Goal: Information Seeking & Learning: Learn about a topic

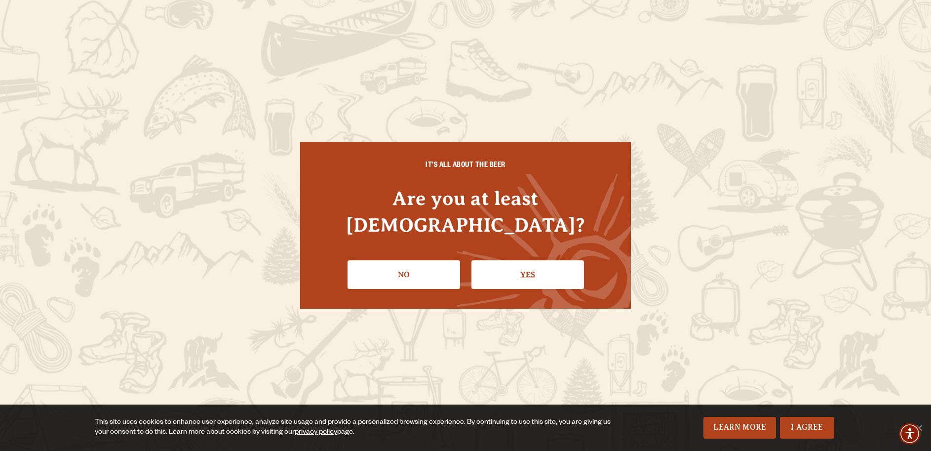
click at [532, 260] on link "Yes" at bounding box center [527, 274] width 113 height 29
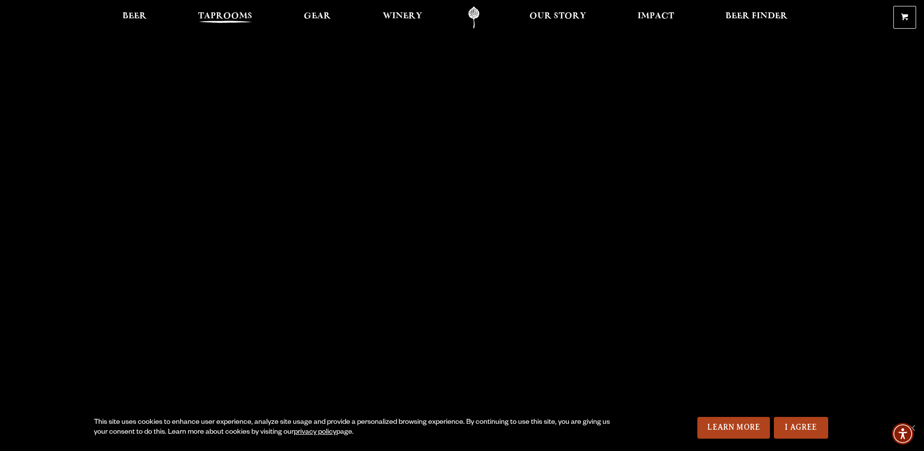
click at [220, 12] on span "Taprooms" at bounding box center [225, 16] width 54 height 8
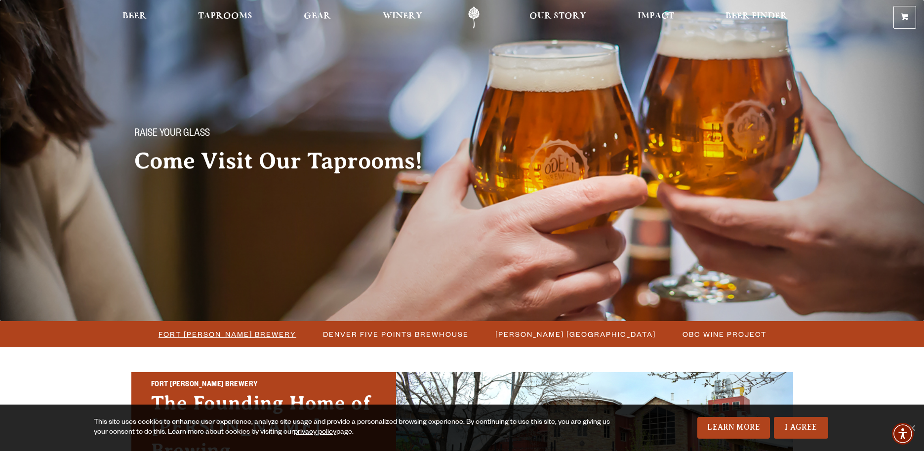
click at [243, 332] on span "Fort [PERSON_NAME] Brewery" at bounding box center [227, 334] width 138 height 14
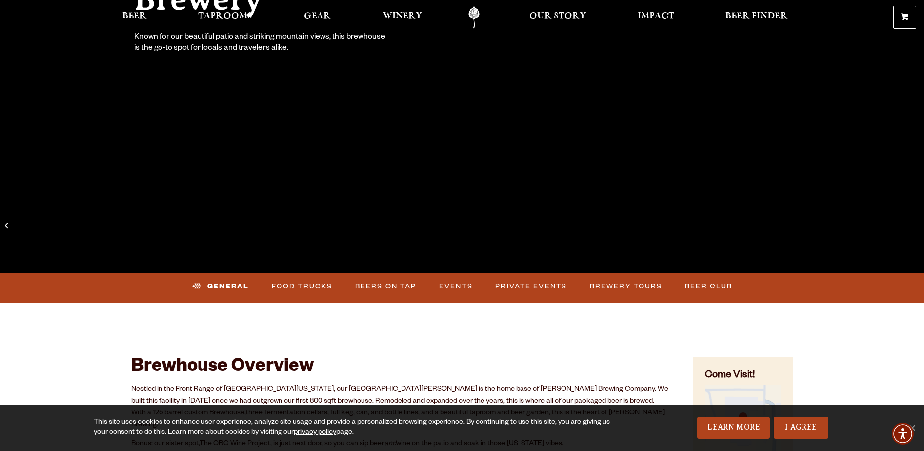
scroll to position [251, 0]
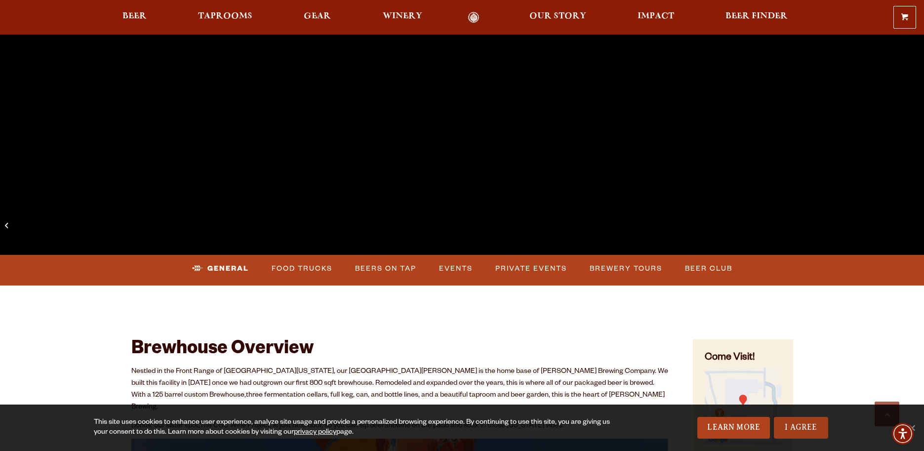
click at [800, 427] on link "I Agree" at bounding box center [801, 428] width 54 height 22
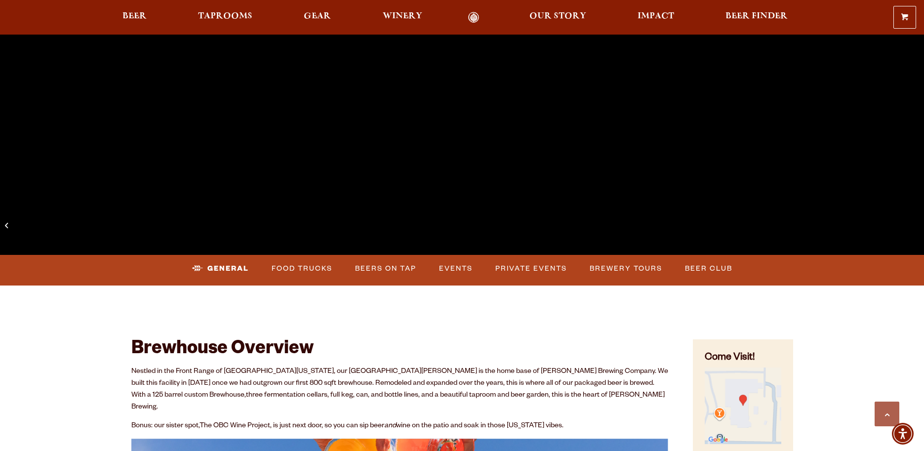
scroll to position [252, 0]
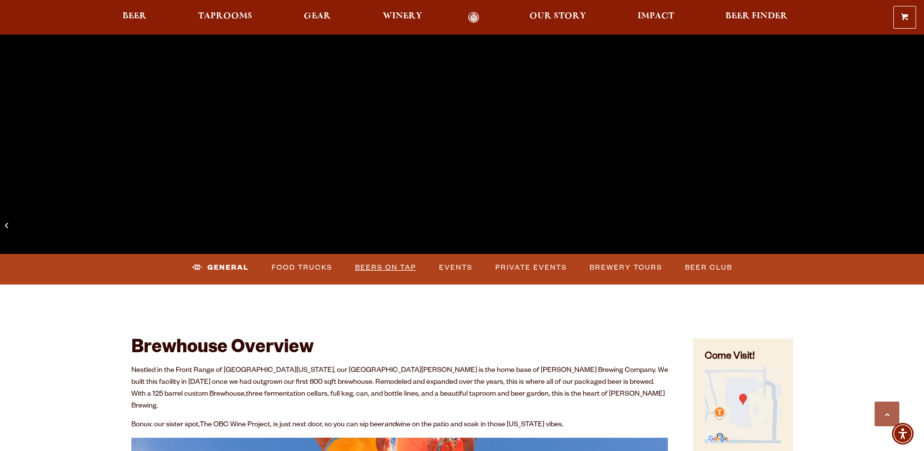
click at [394, 266] on link "Beers on Tap" at bounding box center [385, 267] width 69 height 23
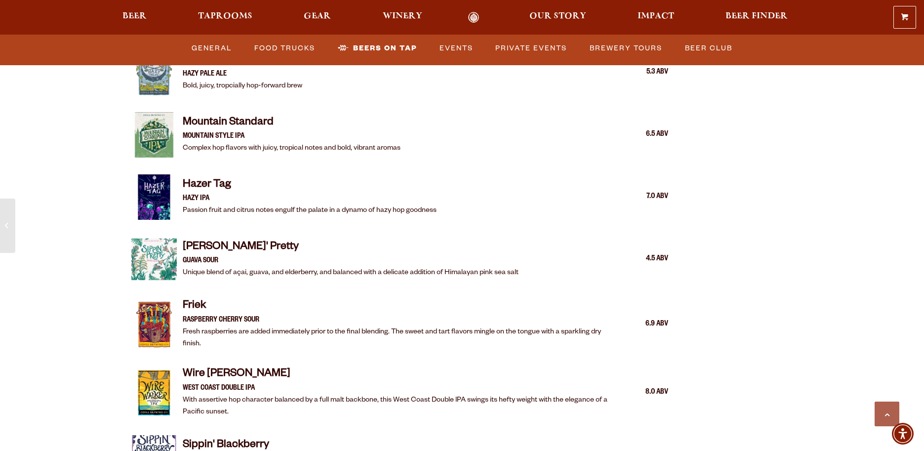
scroll to position [1531, 0]
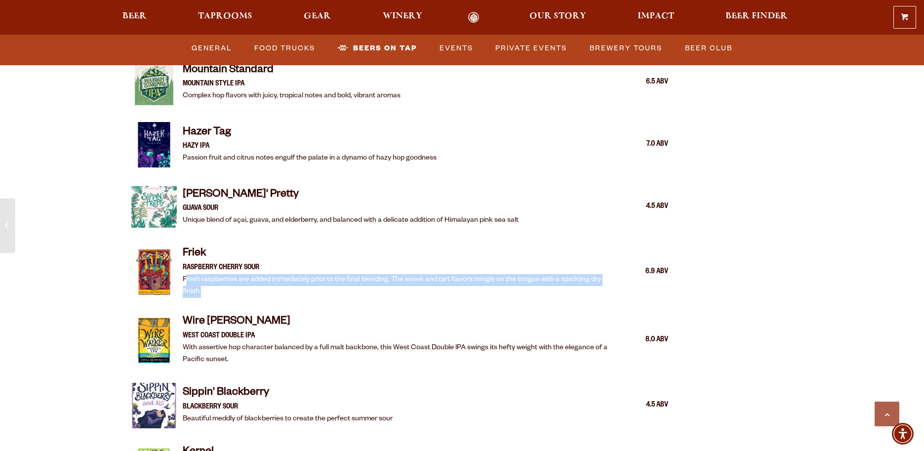
drag, startPoint x: 185, startPoint y: 264, endPoint x: 258, endPoint y: 272, distance: 73.4
click at [255, 274] on p "Fresh raspberries are added immediately prior to the final blending. The sweet …" at bounding box center [398, 286] width 430 height 24
click at [261, 276] on p "Fresh raspberries are added immediately prior to the final blending. The sweet …" at bounding box center [398, 286] width 430 height 24
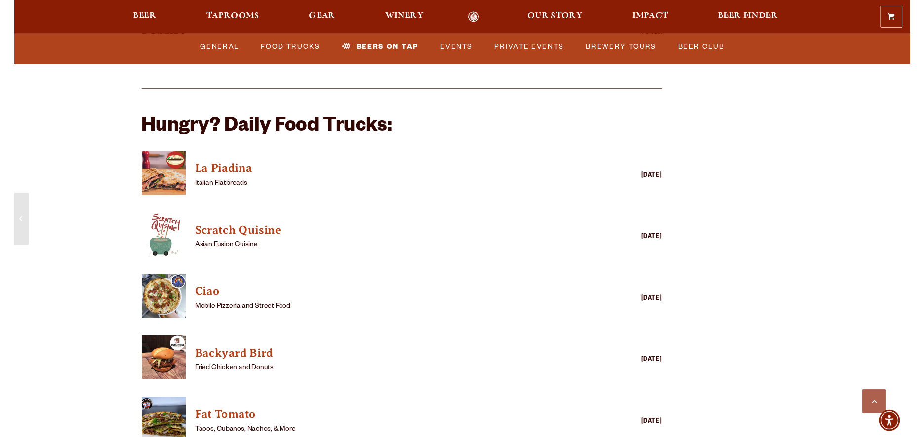
scroll to position [2414, 0]
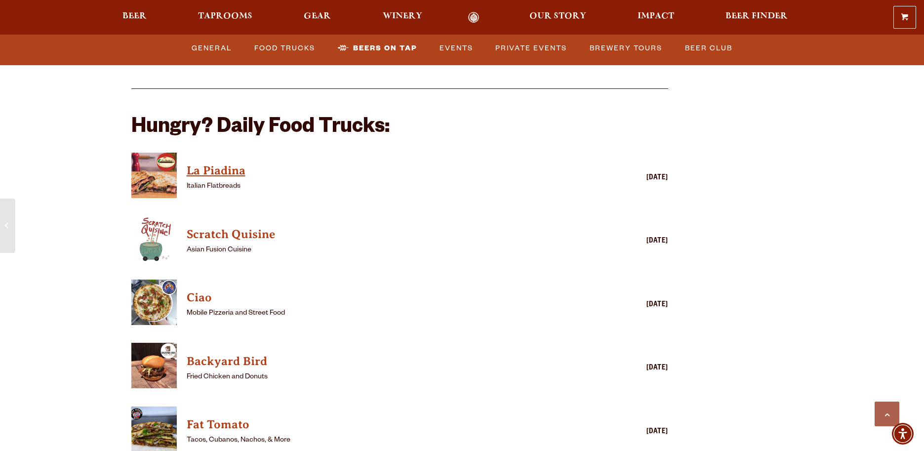
click at [198, 163] on h4 "La Piadina" at bounding box center [386, 171] width 398 height 16
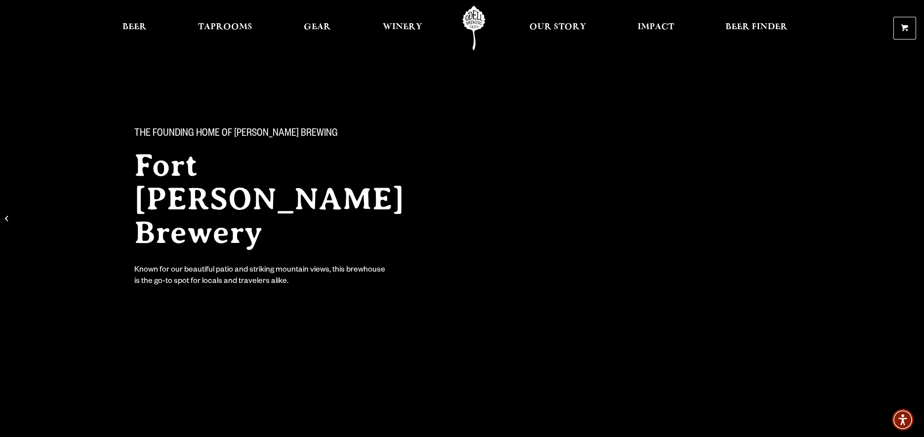
scroll to position [0, 0]
click at [405, 24] on span "Winery" at bounding box center [402, 27] width 39 height 8
